Goal: Task Accomplishment & Management: Complete application form

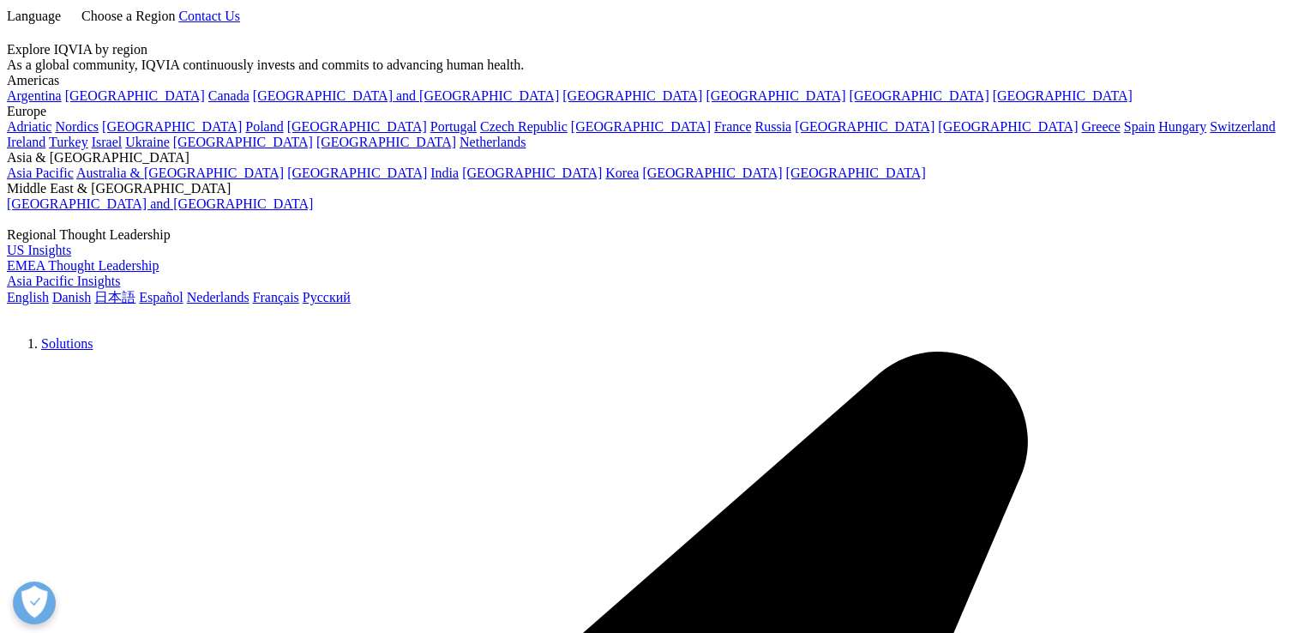
select select "[URL][DOMAIN_NAME]"
select select "HR/Career"
select select "[GEOGRAPHIC_DATA]"
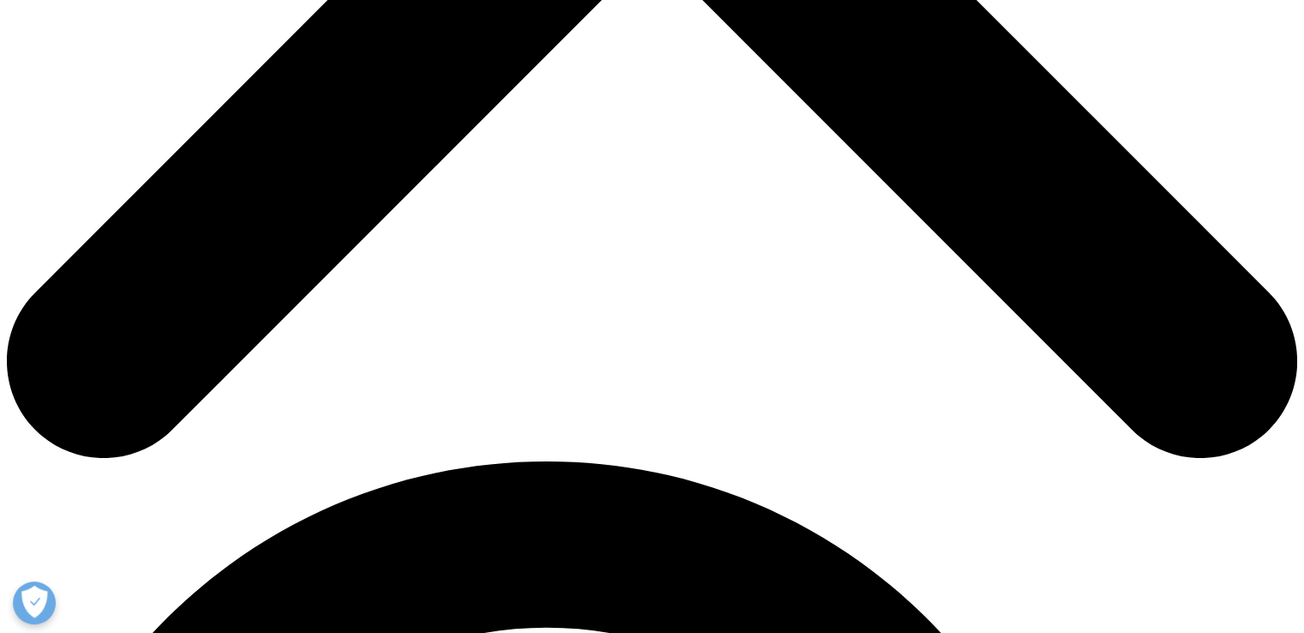
drag, startPoint x: 747, startPoint y: 626, endPoint x: 746, endPoint y: 615, distance: 11.2
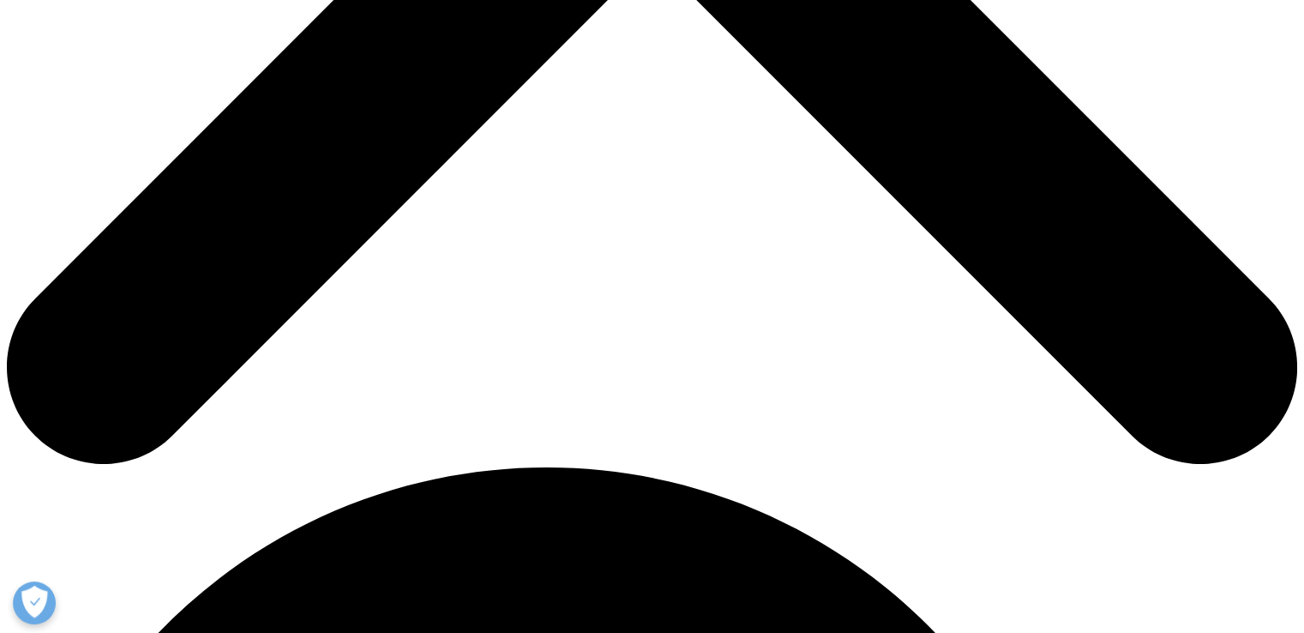
scroll to position [909, 0]
